Goal: Information Seeking & Learning: Compare options

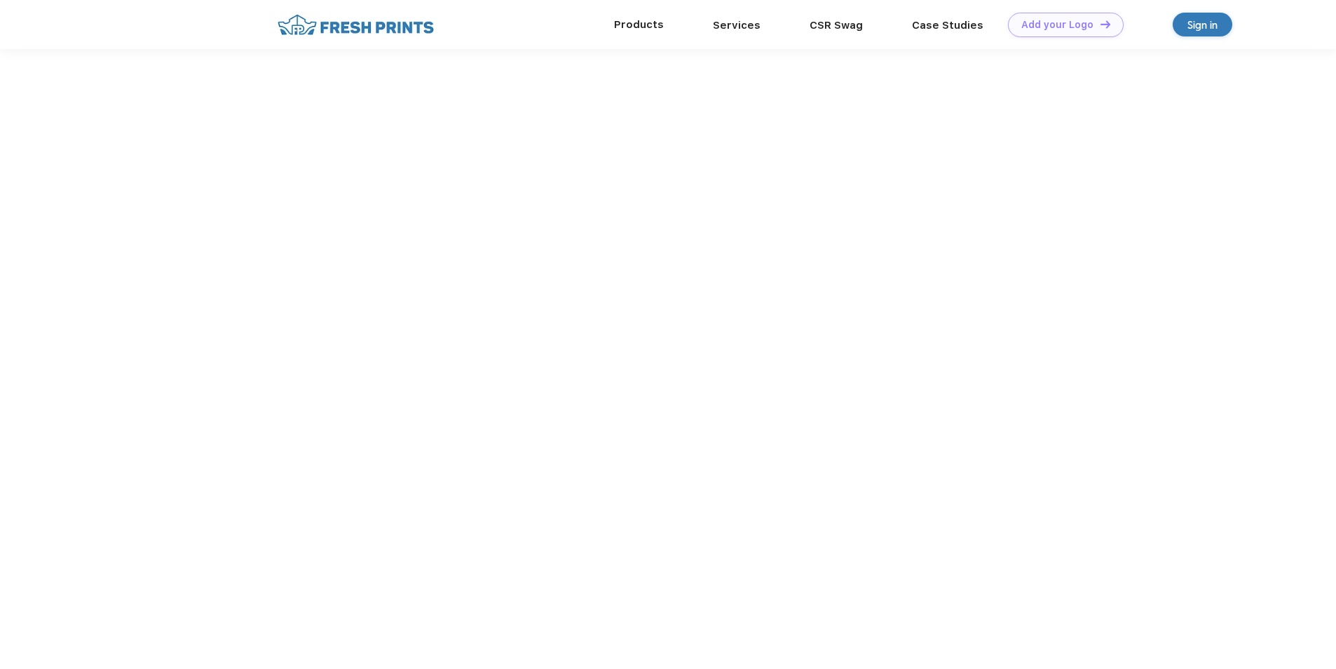
scroll to position [1, 0]
click at [645, 20] on link "Products" at bounding box center [639, 24] width 50 height 13
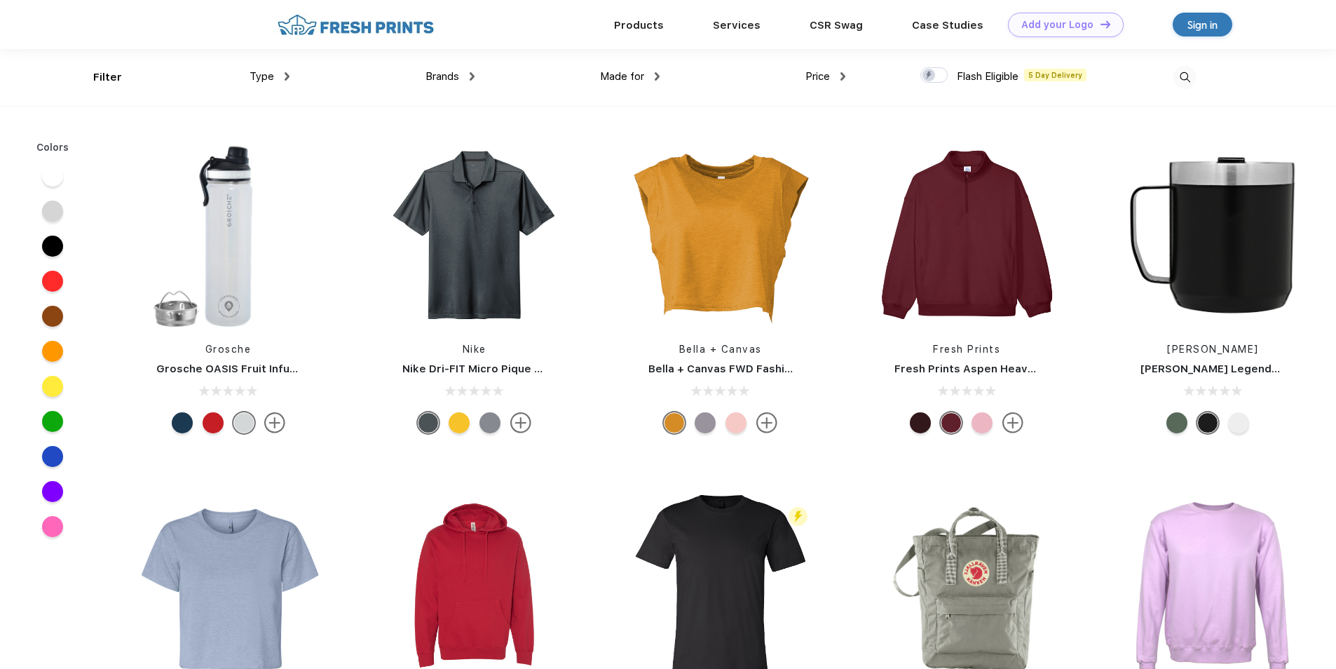
click at [283, 78] on div "Type" at bounding box center [269, 77] width 40 height 16
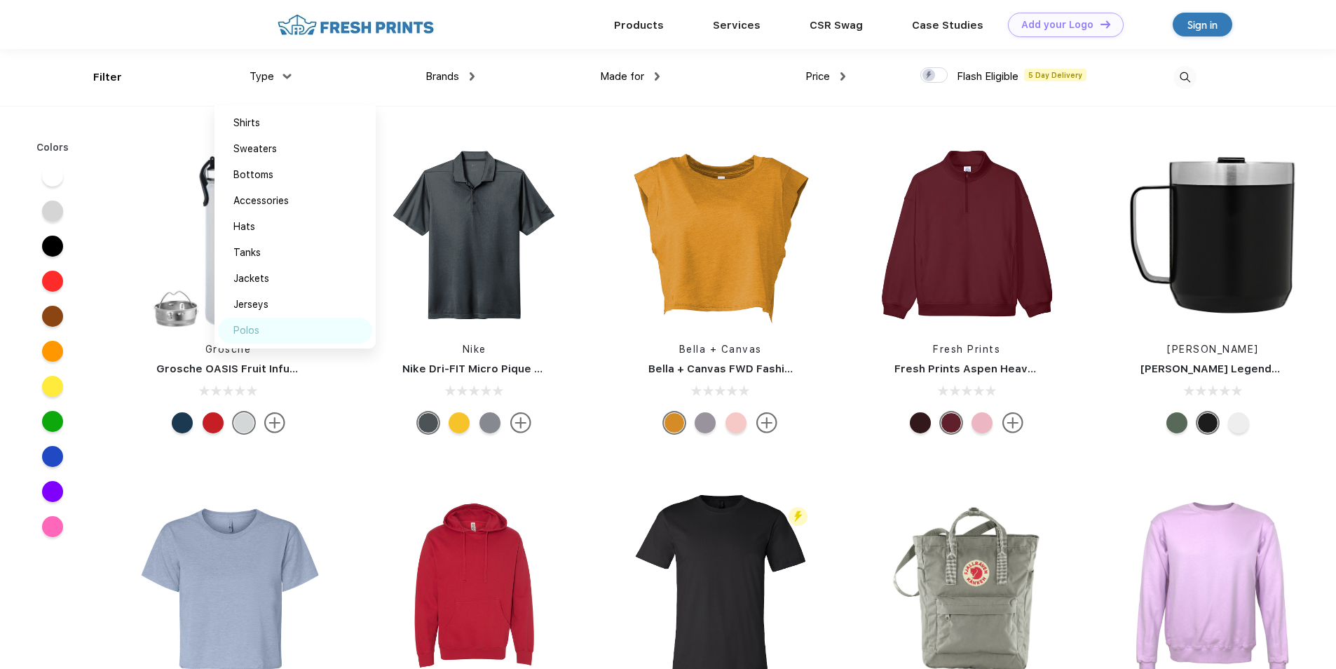
click at [261, 324] on div "Polos" at bounding box center [295, 330] width 154 height 26
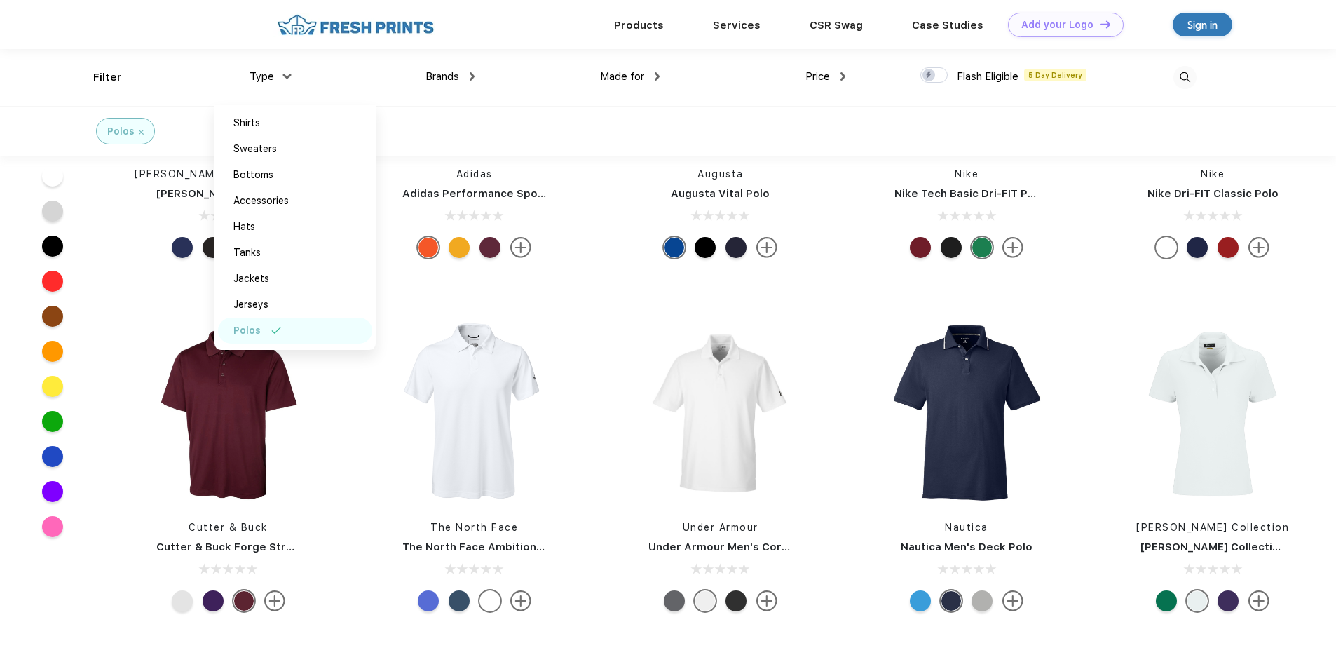
scroll to position [420, 0]
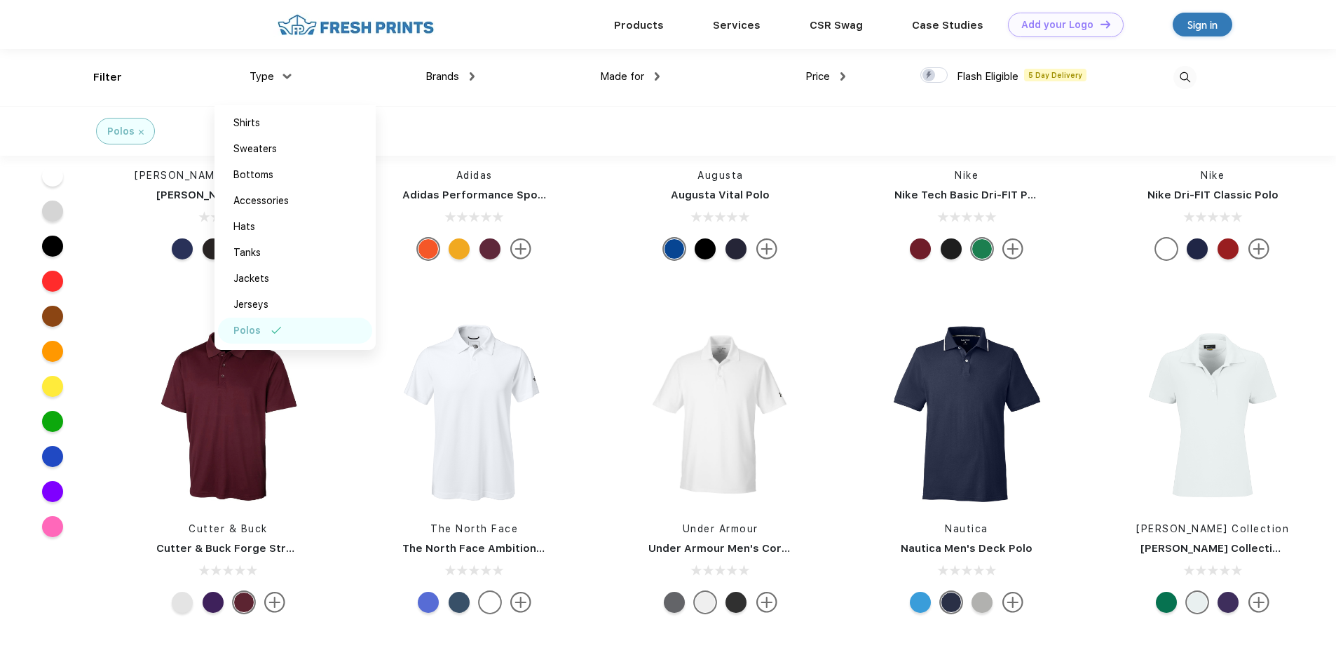
click at [467, 78] on div "Brands" at bounding box center [449, 77] width 49 height 16
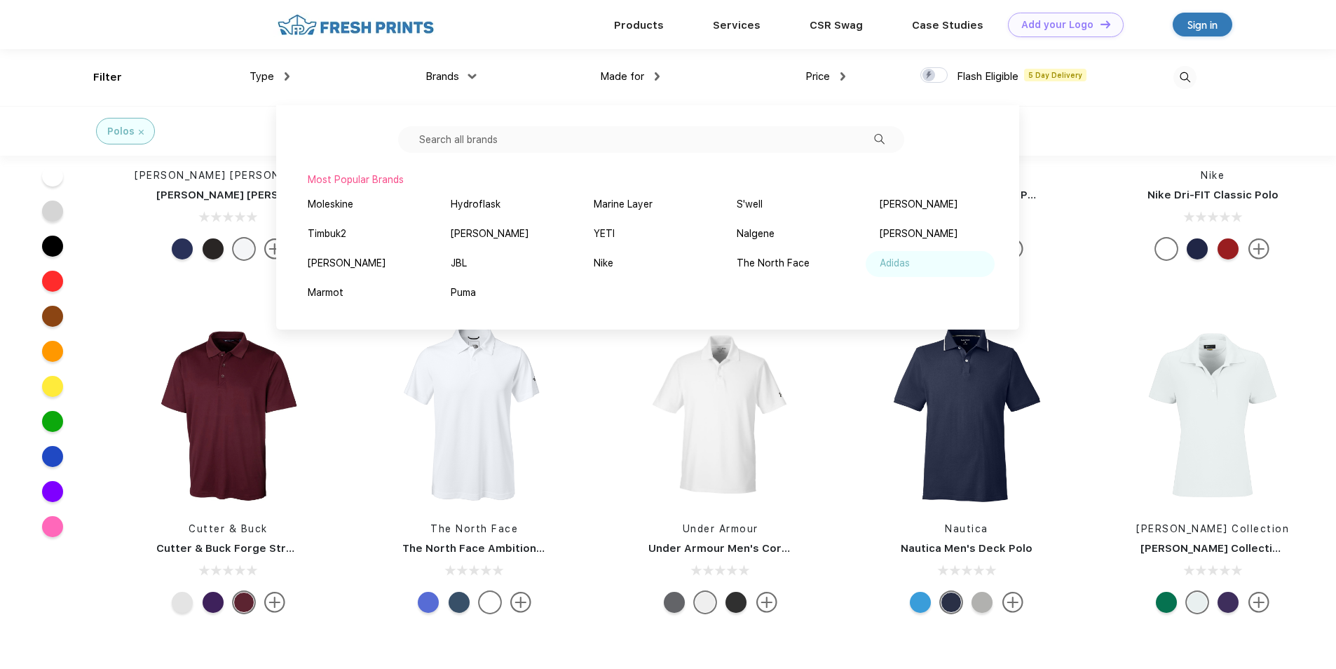
click at [889, 264] on div "Adidas" at bounding box center [894, 263] width 30 height 15
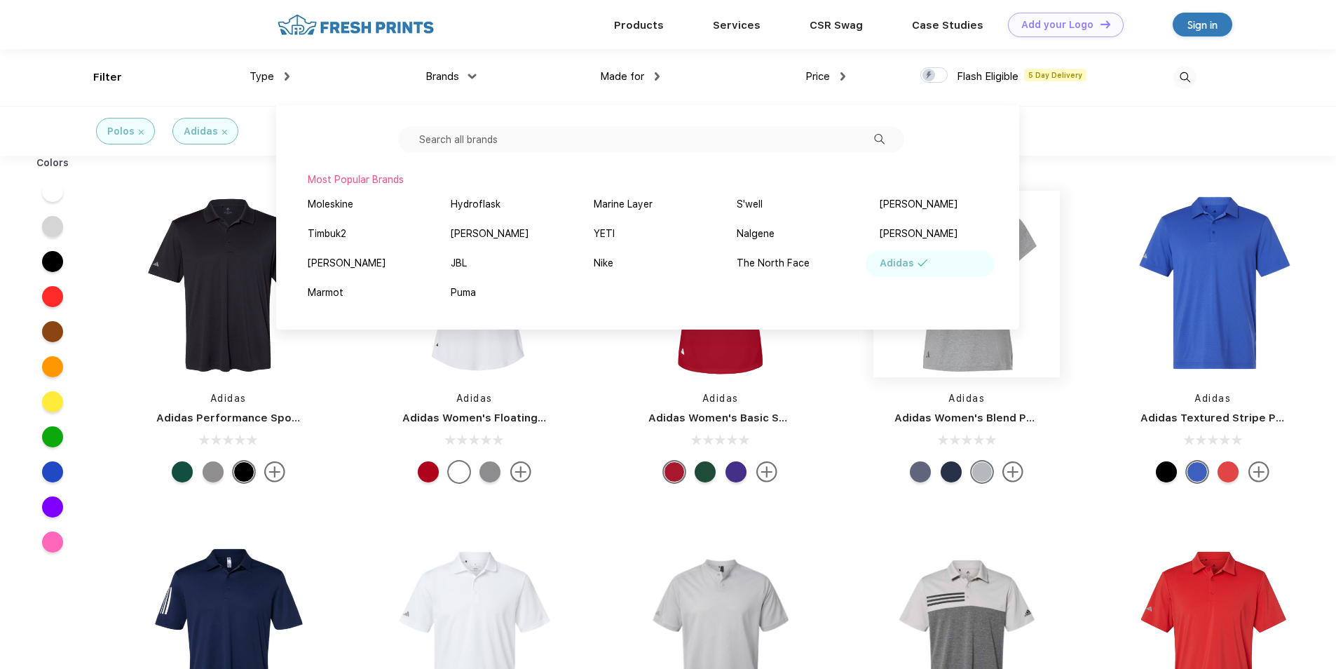
click at [948, 355] on img at bounding box center [966, 284] width 186 height 186
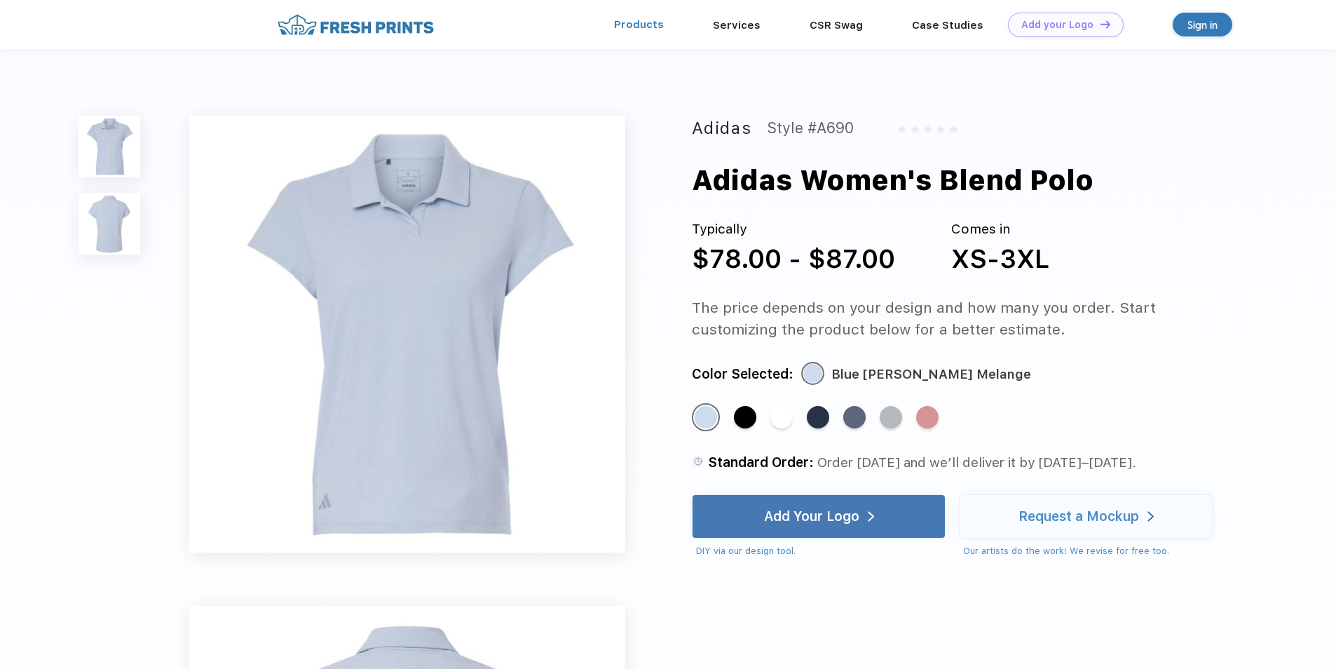
click at [643, 27] on link "Products" at bounding box center [639, 24] width 50 height 13
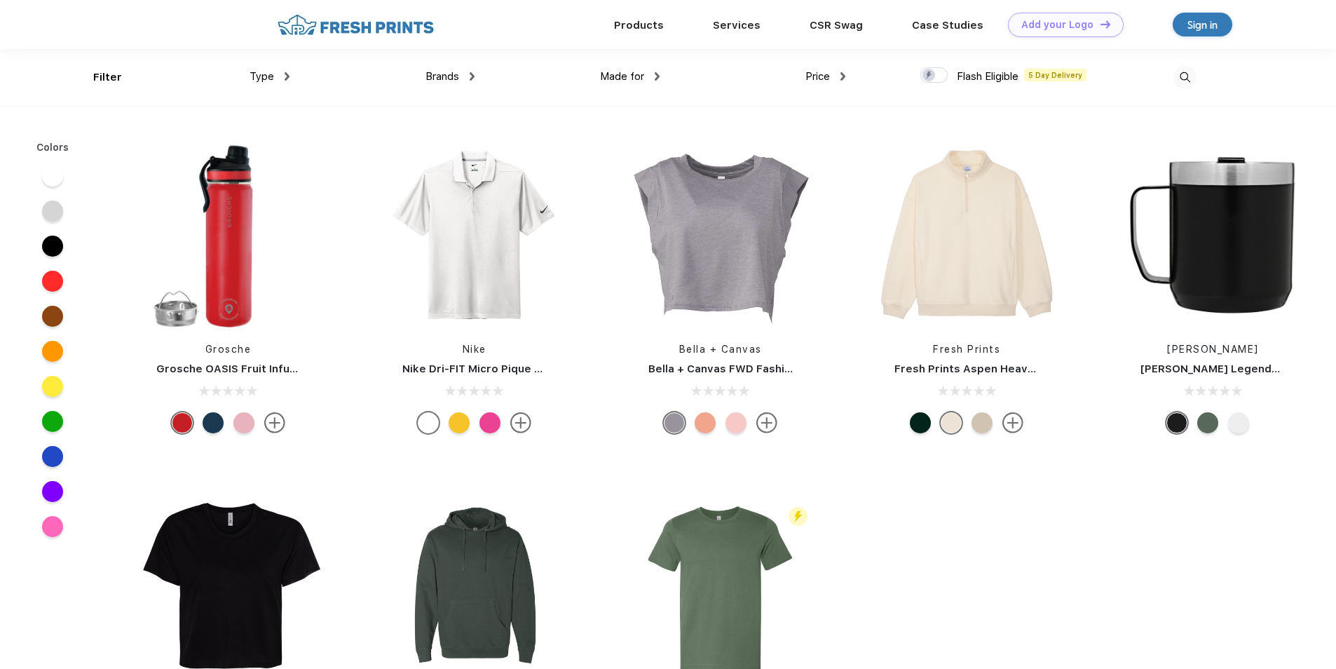
scroll to position [1, 0]
click at [654, 76] on div "Made for" at bounding box center [630, 76] width 60 height 16
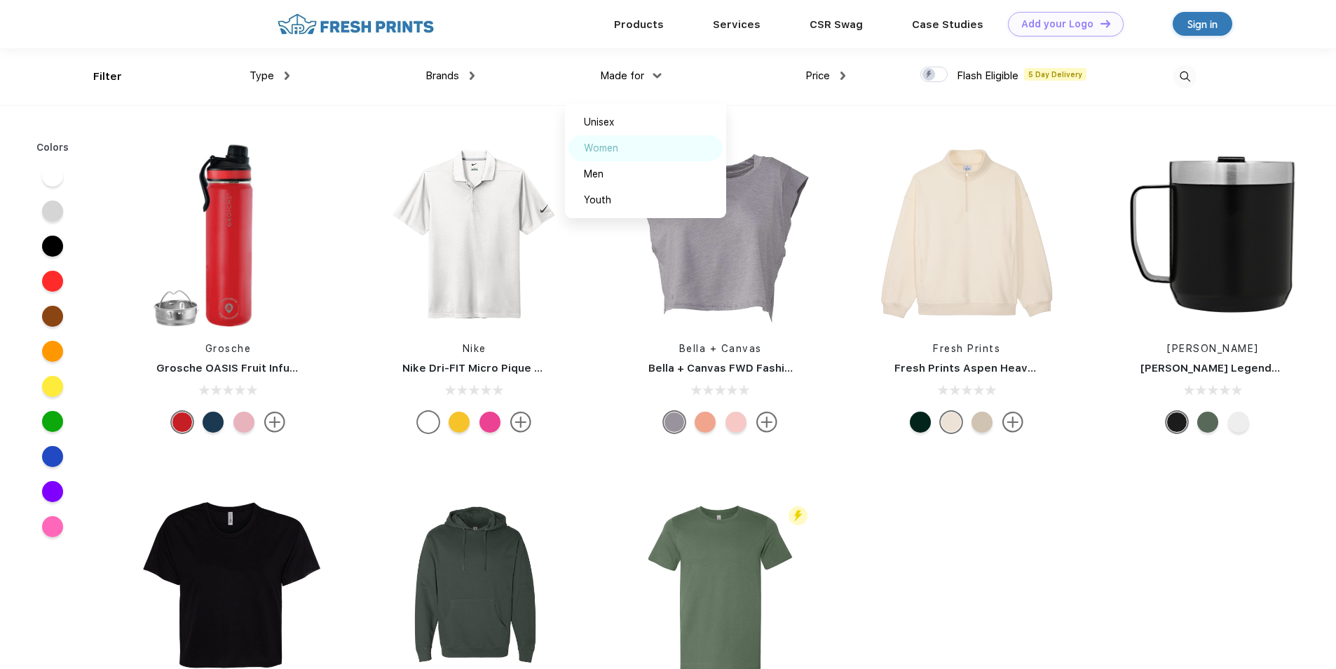
click at [631, 144] on img at bounding box center [634, 147] width 11 height 7
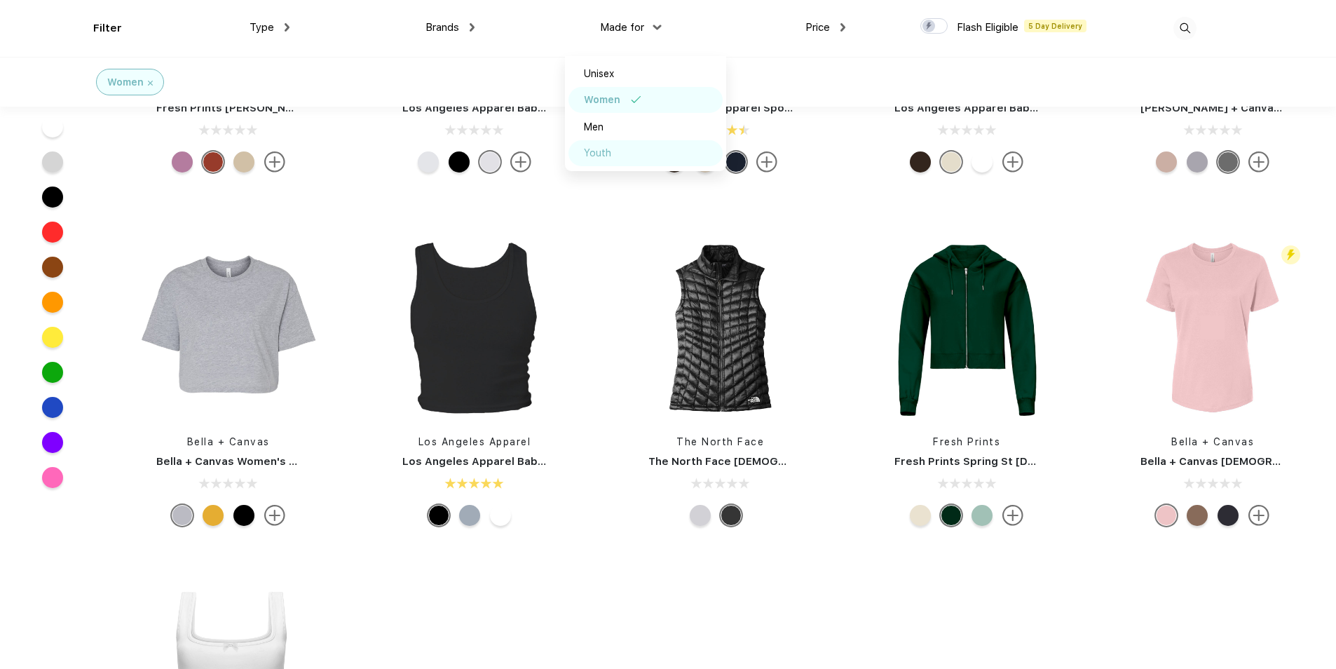
scroll to position [561, 0]
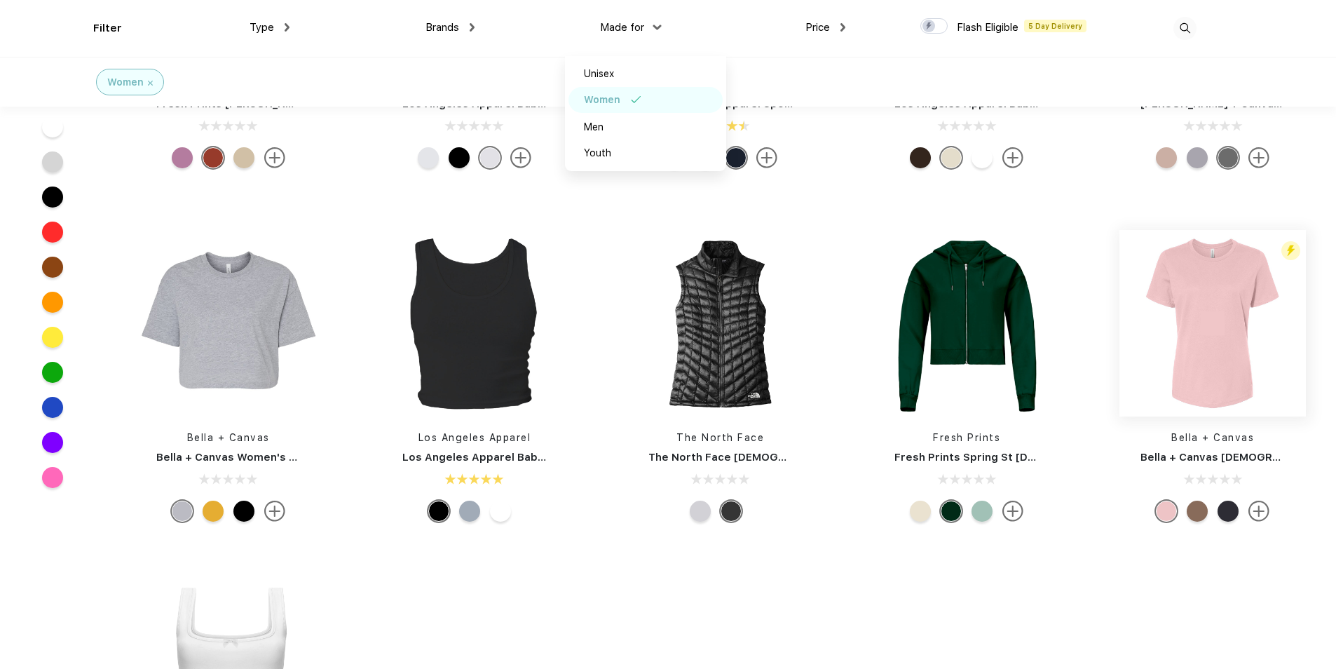
click at [1184, 289] on img at bounding box center [1212, 323] width 186 height 186
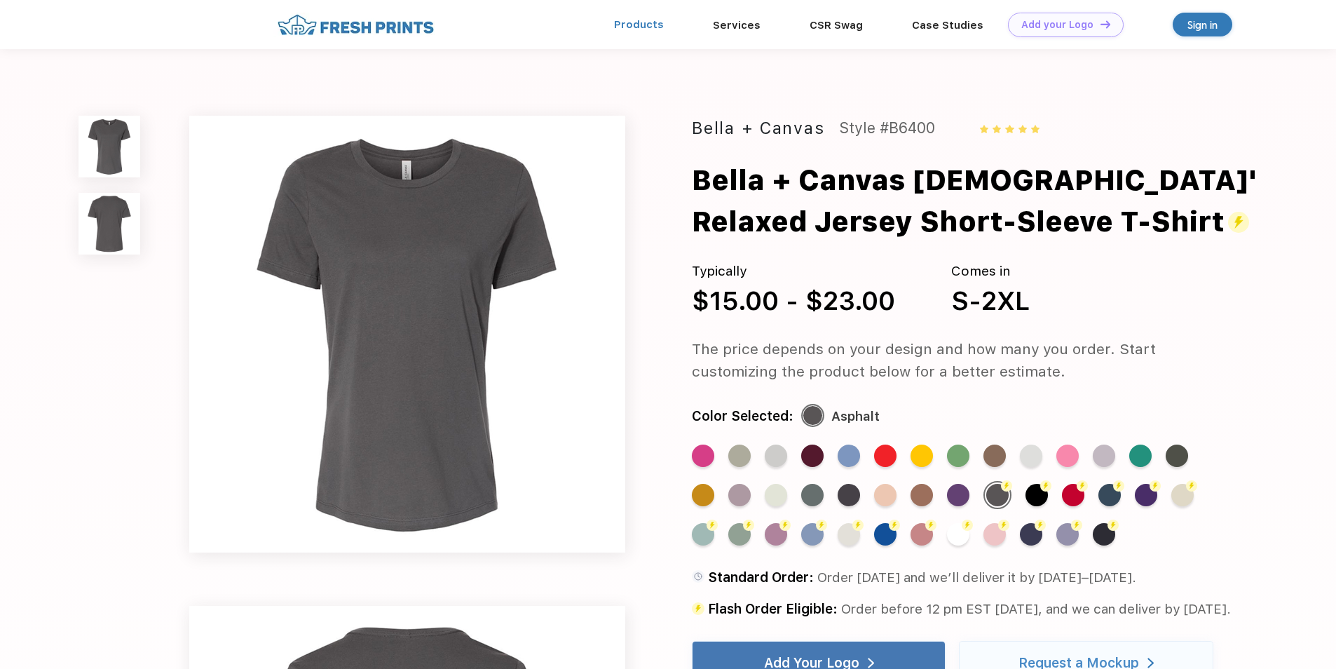
click at [638, 27] on link "Products" at bounding box center [639, 24] width 50 height 13
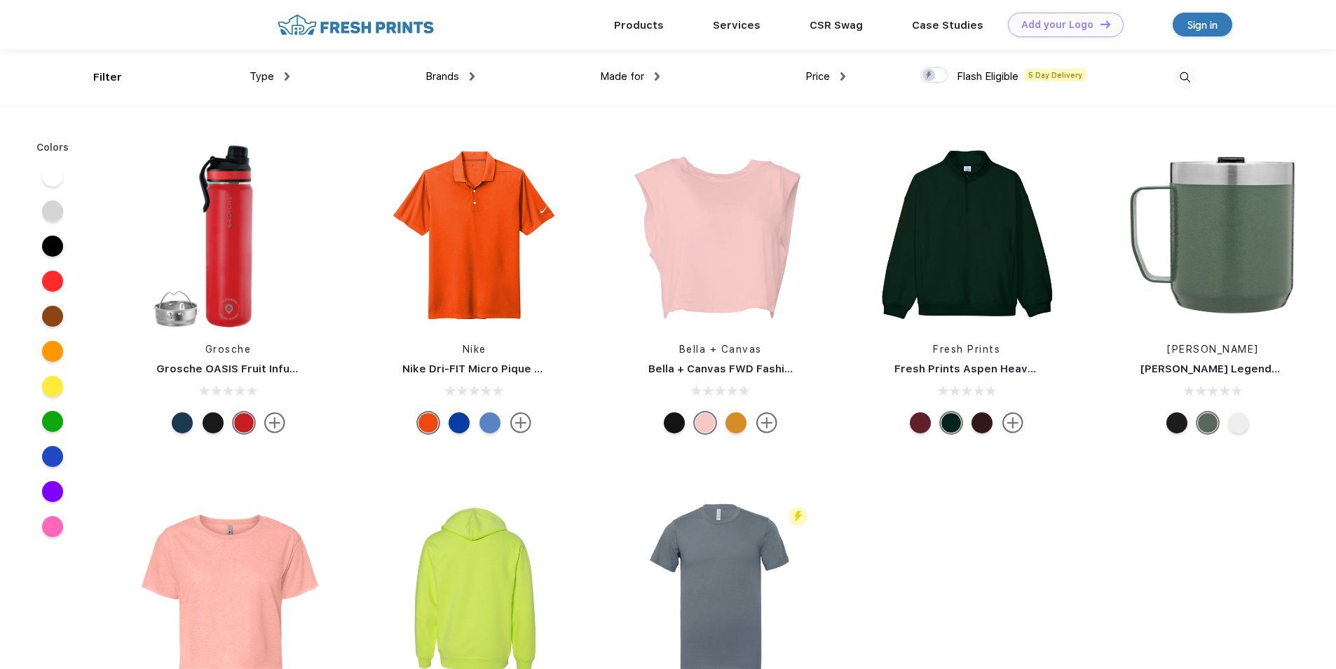
click at [629, 76] on span "Made for" at bounding box center [622, 76] width 44 height 13
click at [653, 76] on div "Made for" at bounding box center [630, 76] width 60 height 16
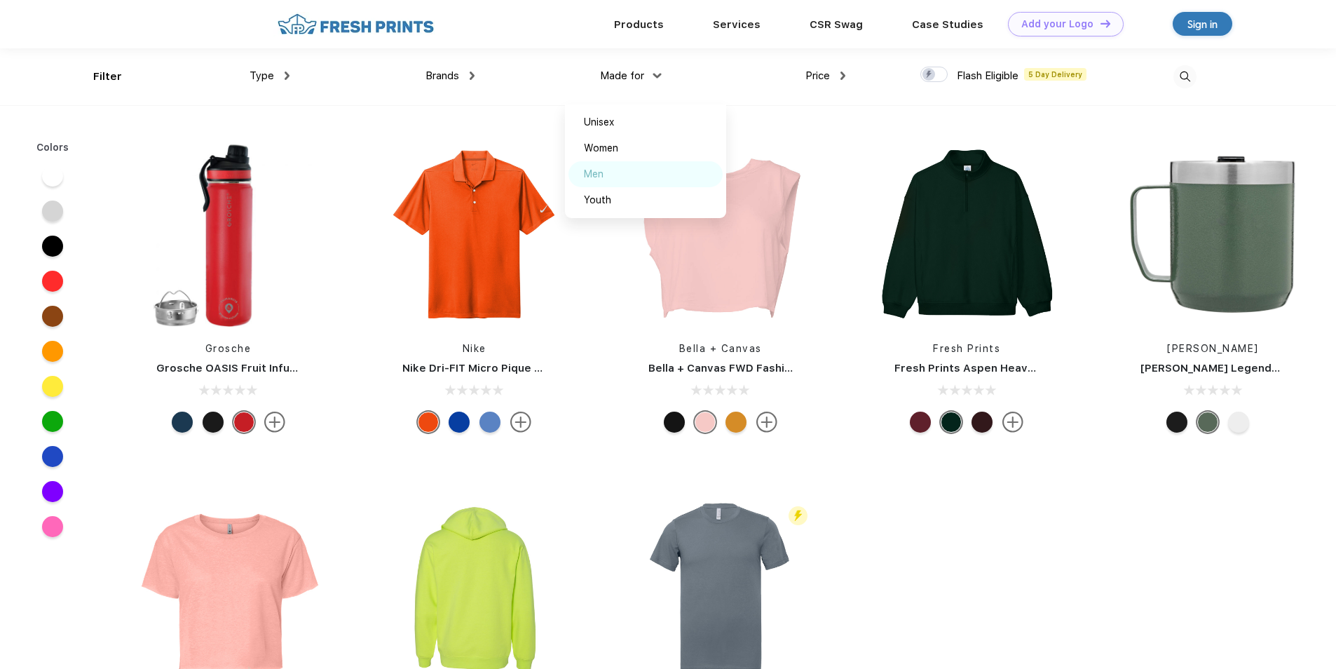
click at [622, 179] on div "Men" at bounding box center [645, 174] width 154 height 26
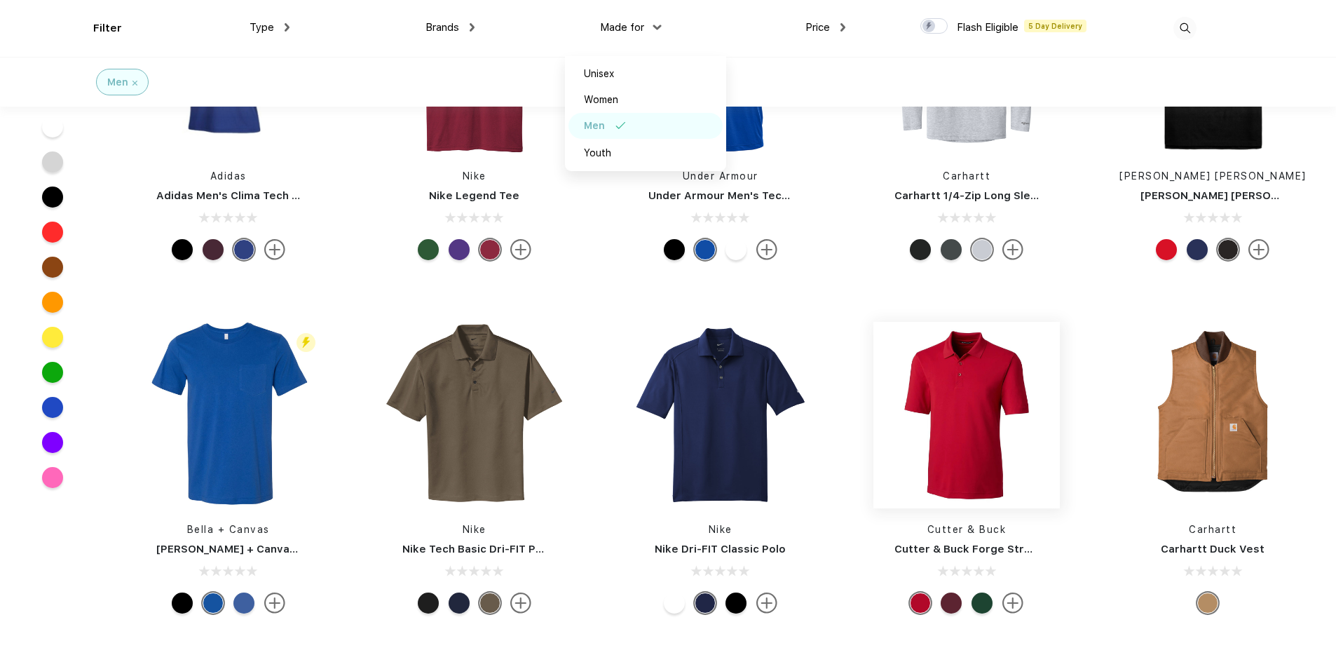
scroll to position [491, 0]
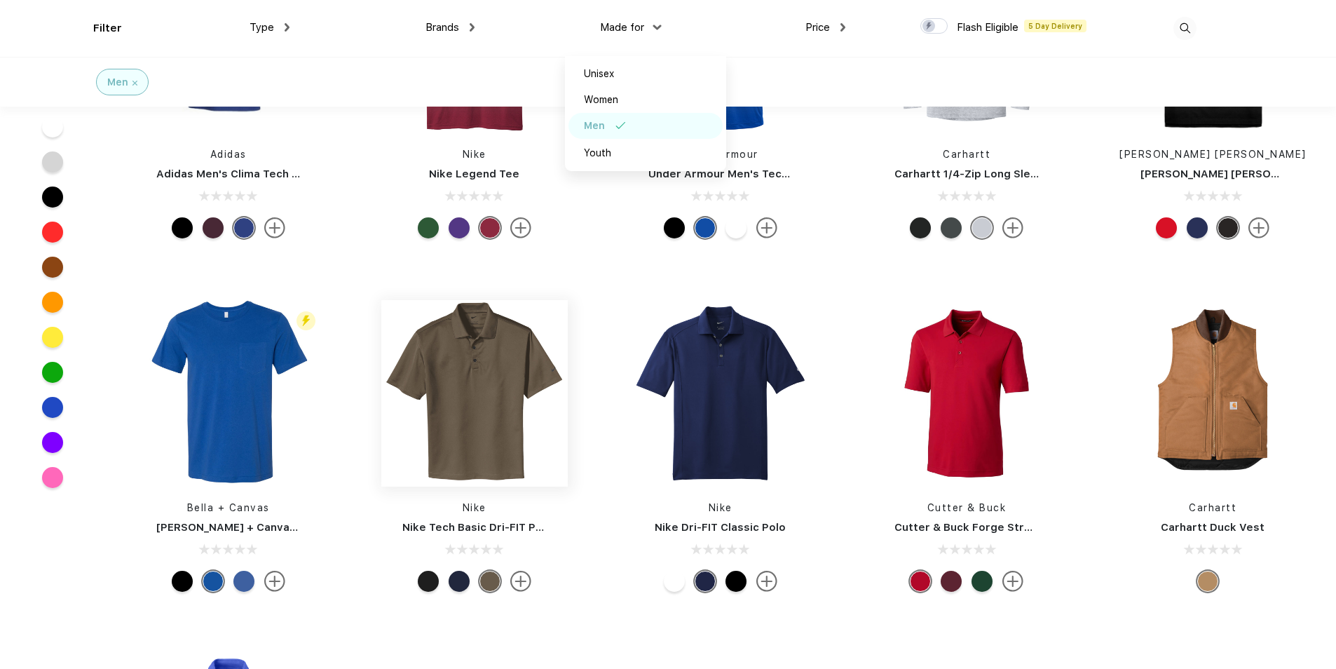
click at [493, 410] on img at bounding box center [474, 393] width 186 height 186
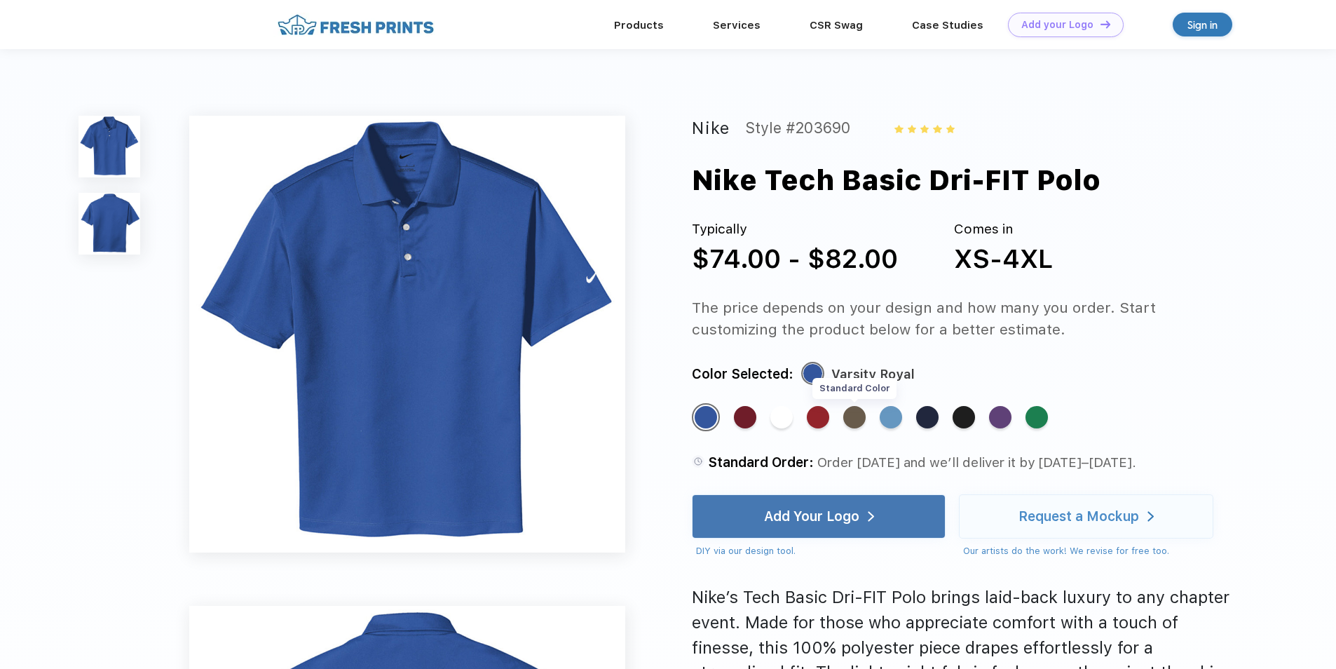
click at [860, 421] on div "Standard Color" at bounding box center [854, 417] width 22 height 22
